Goal: Check status: Check status

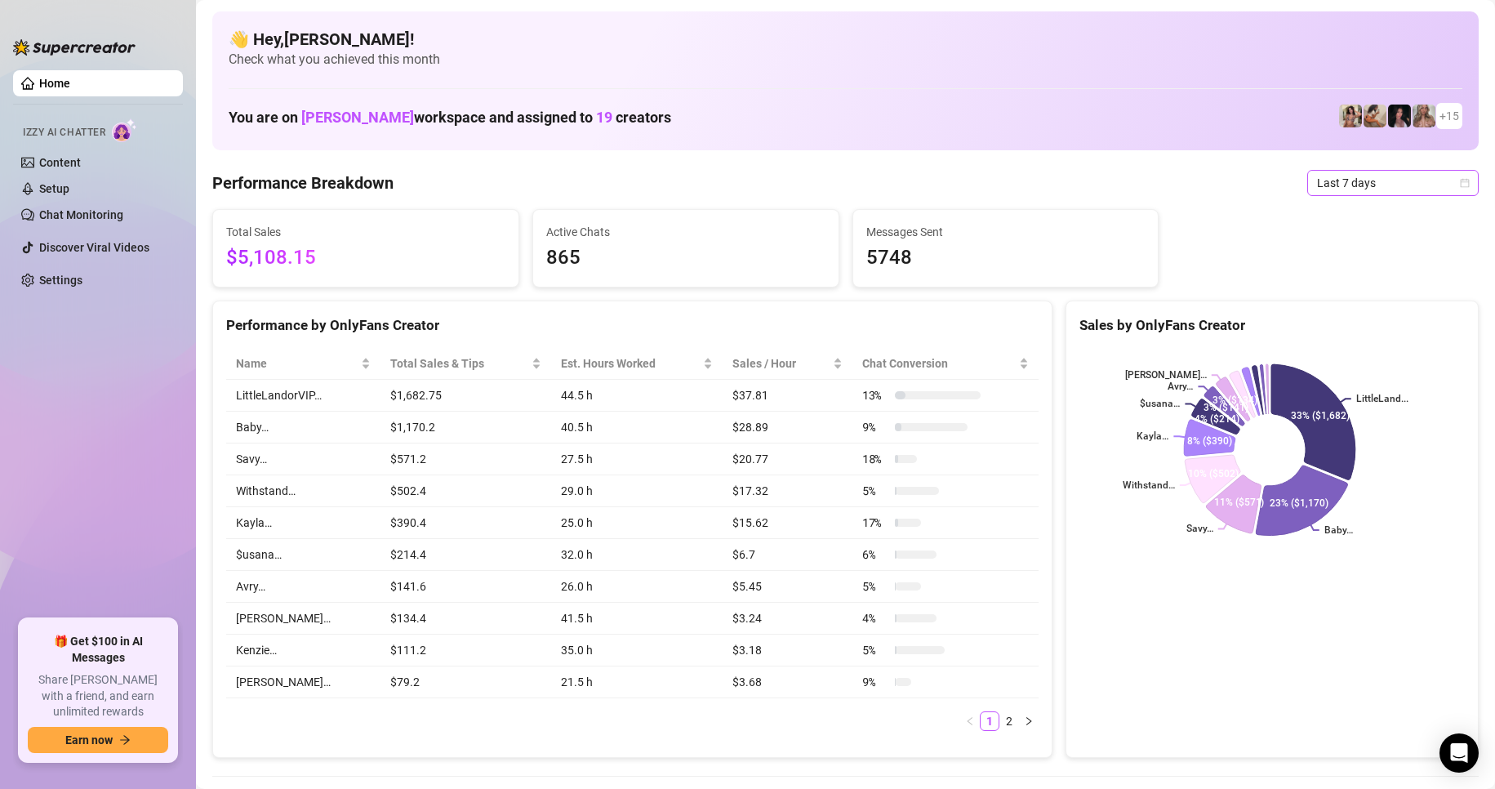
drag, startPoint x: 1353, startPoint y: 176, endPoint x: 1351, endPoint y: 186, distance: 10.1
click at [1351, 177] on span "Last 7 days" at bounding box center [1393, 183] width 152 height 24
click at [1336, 323] on div "Custom date" at bounding box center [1378, 320] width 145 height 18
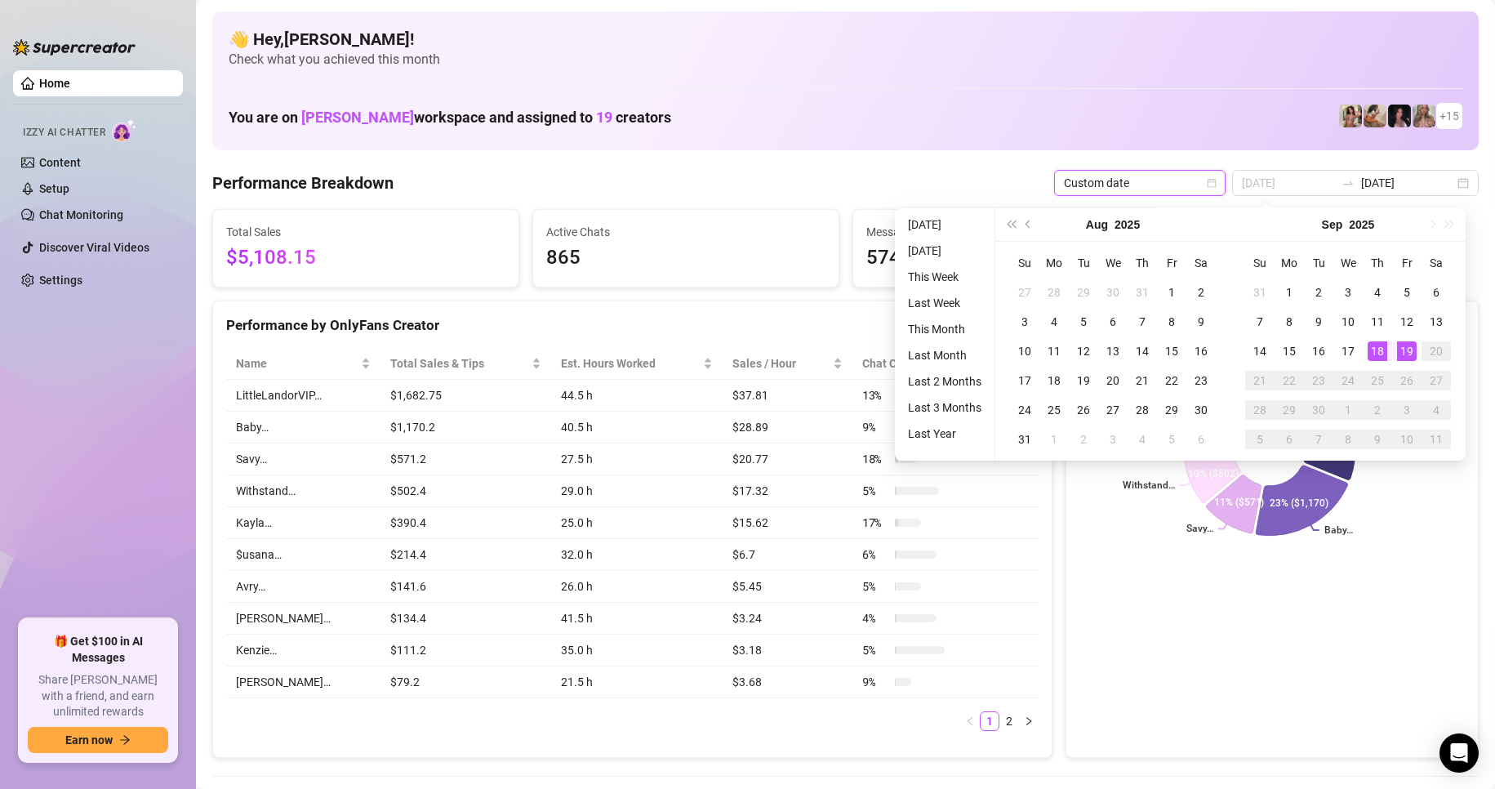
type input "[DATE]"
click at [1407, 352] on div "19" at bounding box center [1407, 351] width 20 height 20
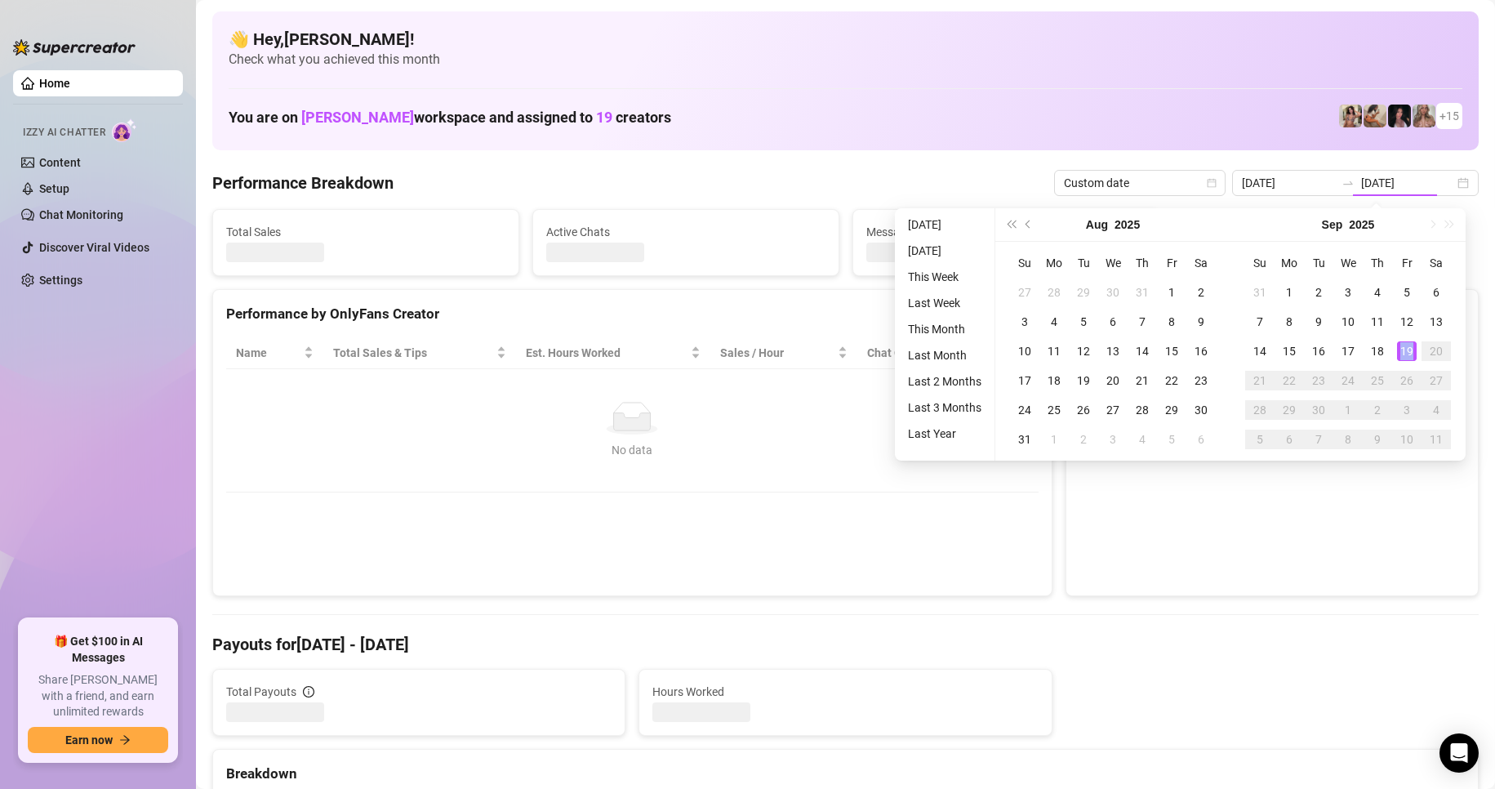
type input "[DATE]"
